Goal: Task Accomplishment & Management: Complete application form

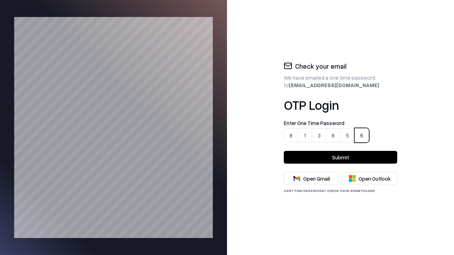
type input "******"
click at [341, 157] on button "Submit" at bounding box center [341, 157] width 114 height 13
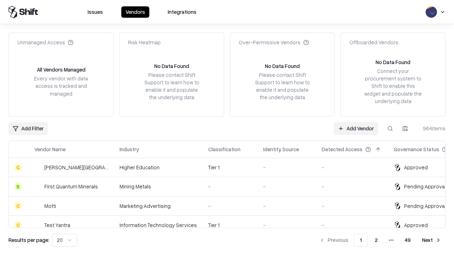
click at [356, 128] on link "Add Vendor" at bounding box center [356, 128] width 44 height 13
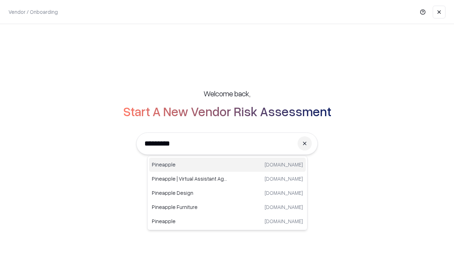
click at [227, 165] on div "Pineapple [DOMAIN_NAME]" at bounding box center [227, 165] width 157 height 14
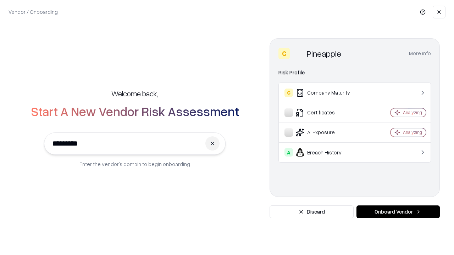
type input "*********"
click at [398, 212] on button "Onboard Vendor" at bounding box center [397, 212] width 83 height 13
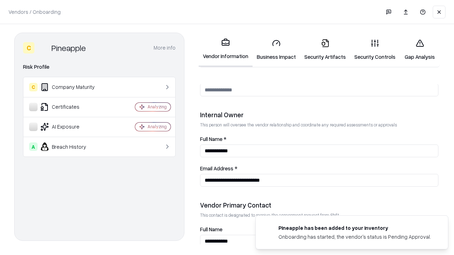
scroll to position [367, 0]
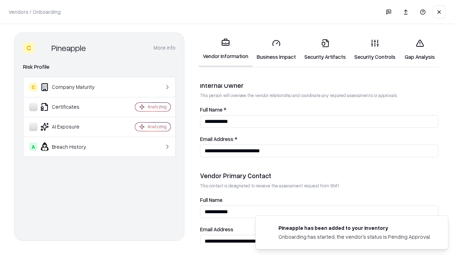
click at [321, 50] on link "Security Artifacts" at bounding box center [325, 49] width 50 height 33
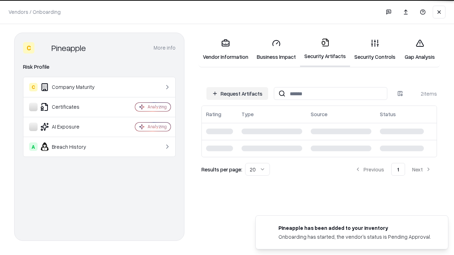
click at [238, 94] on button "Request Artifacts" at bounding box center [237, 93] width 62 height 13
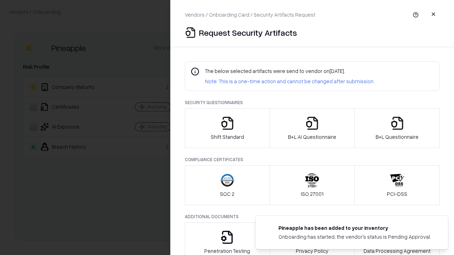
click at [397, 128] on icon "button" at bounding box center [397, 123] width 14 height 14
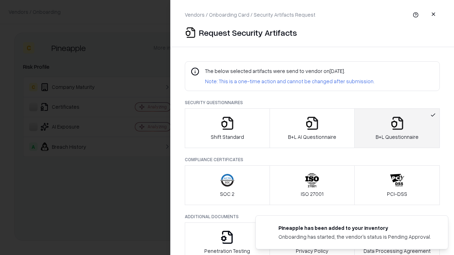
click at [312, 128] on icon "button" at bounding box center [312, 123] width 14 height 14
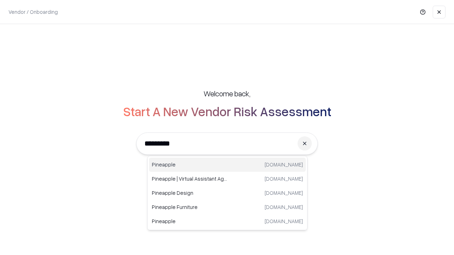
click at [227, 165] on div "Pineapple [DOMAIN_NAME]" at bounding box center [227, 165] width 157 height 14
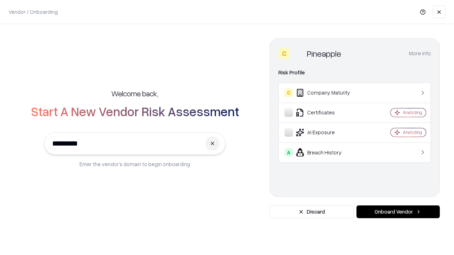
type input "*********"
click at [398, 212] on button "Onboard Vendor" at bounding box center [397, 212] width 83 height 13
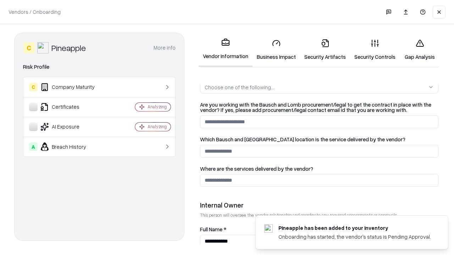
scroll to position [367, 0]
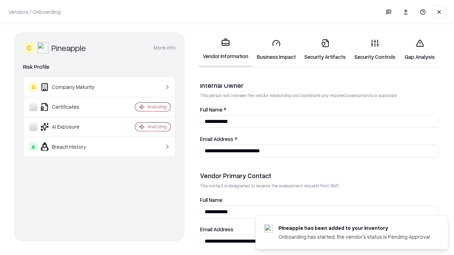
click at [416, 50] on link "Gap Analysis" at bounding box center [420, 49] width 40 height 33
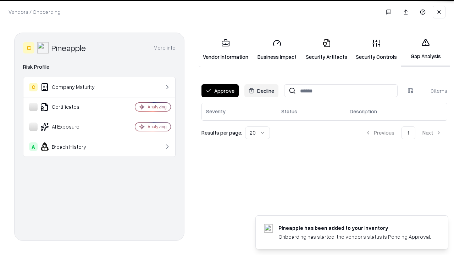
click at [220, 90] on button "Approve" at bounding box center [219, 90] width 37 height 13
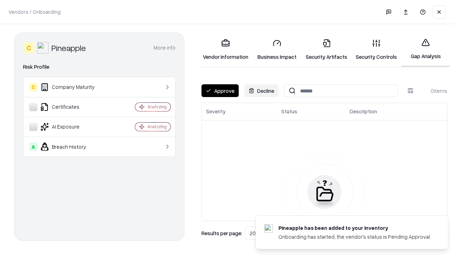
click at [220, 91] on button "Approve" at bounding box center [219, 90] width 37 height 13
